Goal: Task Accomplishment & Management: Use online tool/utility

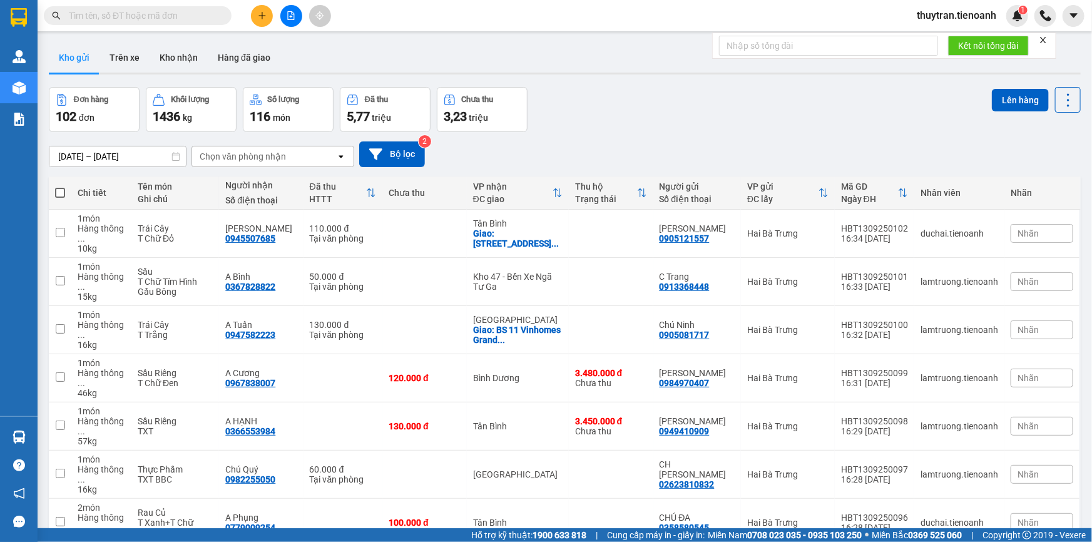
click at [985, 16] on span "thuytran.tienoanh" at bounding box center [957, 16] width 100 height 16
click at [946, 46] on li "Đăng xuất" at bounding box center [955, 39] width 101 height 20
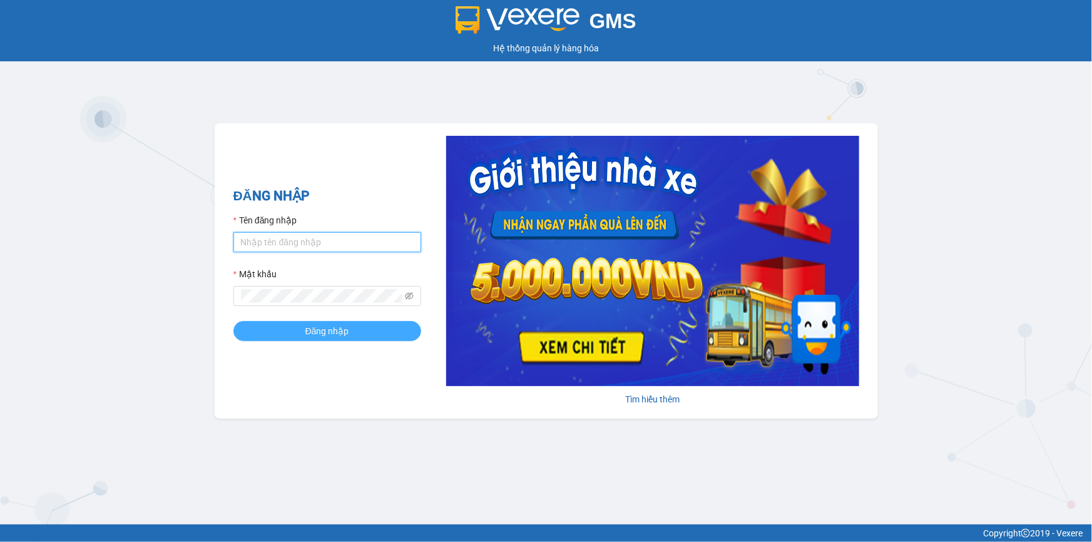
type input "thuytran.tienoanh"
click at [299, 327] on button "Đăng nhập" at bounding box center [328, 331] width 188 height 20
